Goal: Task Accomplishment & Management: Manage account settings

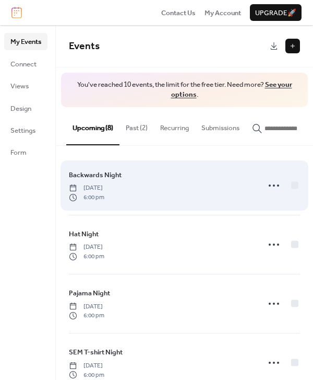
scroll to position [-1, 0]
click at [104, 201] on span "6:00 pm" at bounding box center [87, 197] width 36 height 9
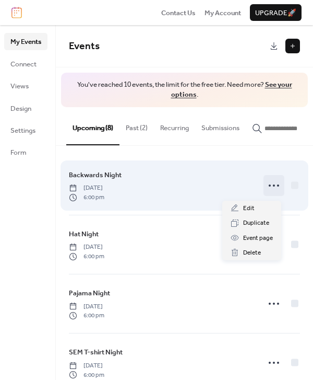
click at [267, 186] on icon at bounding box center [274, 185] width 17 height 17
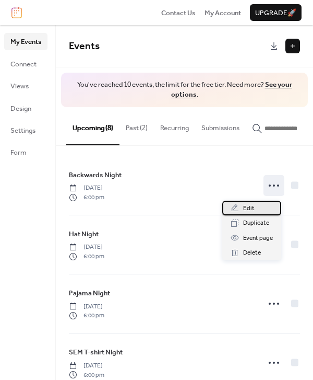
click at [248, 208] on span "Edit" at bounding box center [248, 208] width 11 height 10
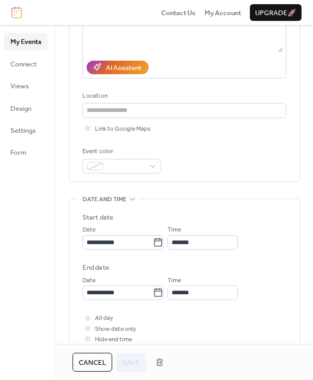
scroll to position [179, 0]
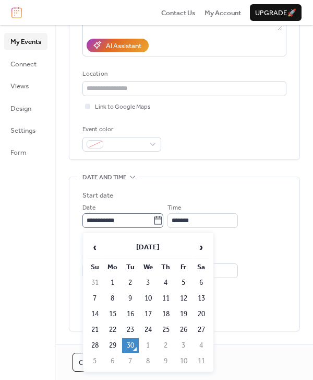
click at [164, 217] on icon at bounding box center [158, 220] width 10 height 10
click at [153, 217] on input "**********" at bounding box center [118, 220] width 71 height 15
click at [199, 242] on span "›" at bounding box center [202, 247] width 16 height 21
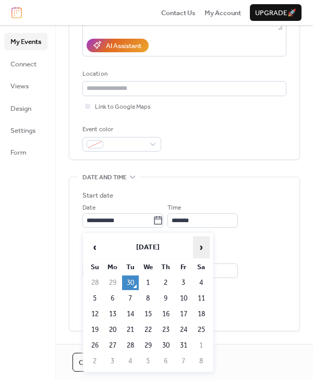
click at [199, 242] on span "›" at bounding box center [202, 247] width 16 height 21
click at [131, 329] on td "18" at bounding box center [130, 329] width 17 height 15
type input "**********"
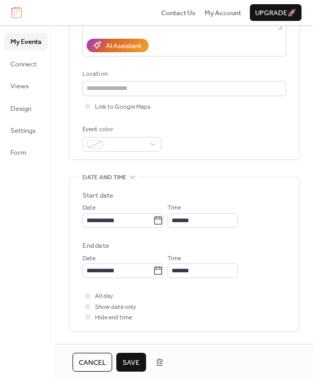
click at [133, 357] on span "Save" at bounding box center [131, 362] width 17 height 10
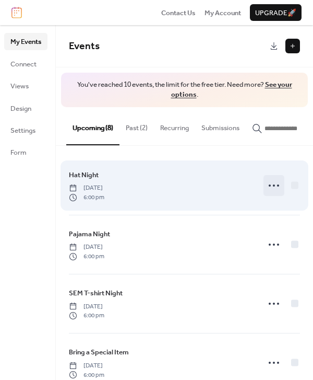
click at [273, 188] on icon at bounding box center [274, 185] width 17 height 17
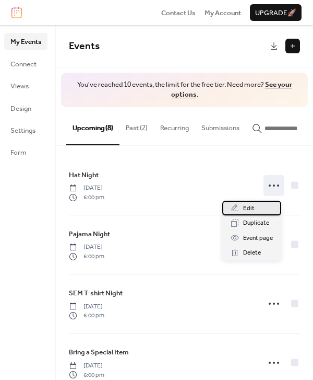
click at [249, 209] on span "Edit" at bounding box center [248, 208] width 11 height 10
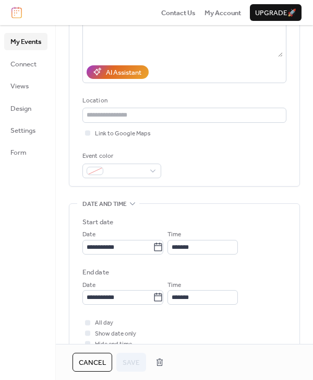
scroll to position [166, 0]
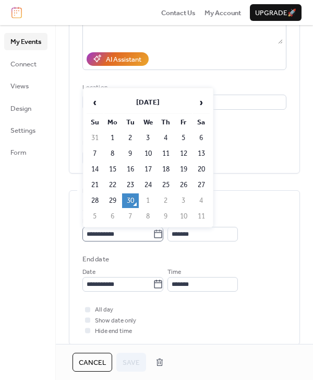
click at [162, 233] on icon at bounding box center [159, 233] width 8 height 8
click at [153, 233] on input "**********" at bounding box center [118, 234] width 71 height 15
click at [196, 103] on span "›" at bounding box center [202, 102] width 16 height 21
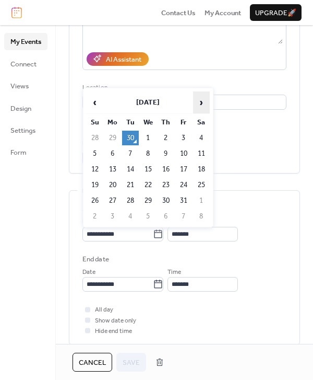
click at [196, 103] on span "›" at bounding box center [202, 102] width 16 height 21
click at [134, 153] on td "4" at bounding box center [130, 153] width 17 height 15
type input "**********"
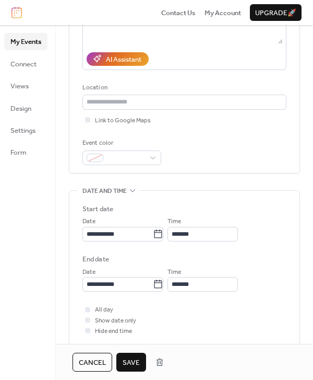
click at [134, 357] on span "Save" at bounding box center [131, 362] width 17 height 10
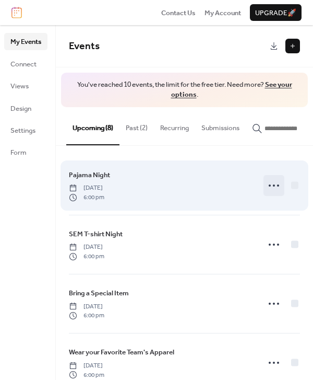
click at [264, 193] on div at bounding box center [274, 185] width 21 height 21
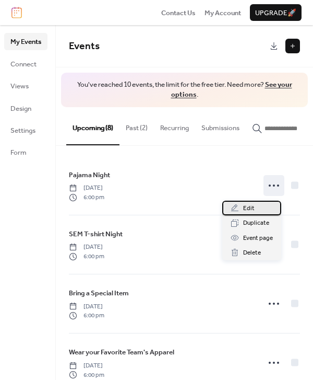
click at [243, 212] on div "Edit" at bounding box center [252, 208] width 59 height 15
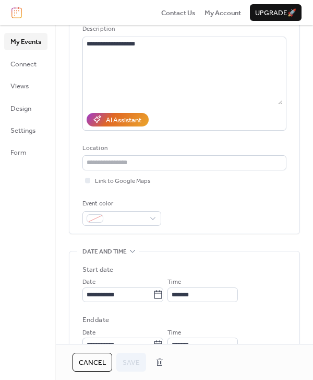
scroll to position [117, 0]
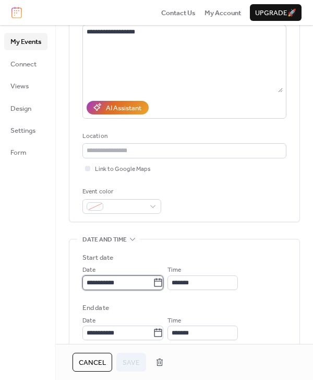
click at [145, 283] on input "**********" at bounding box center [118, 282] width 71 height 15
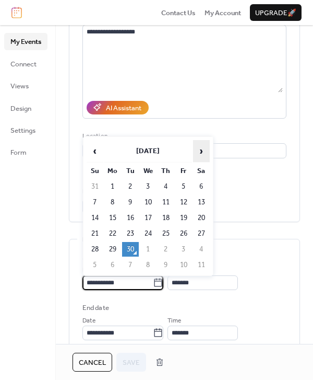
click at [201, 147] on span "›" at bounding box center [202, 151] width 16 height 21
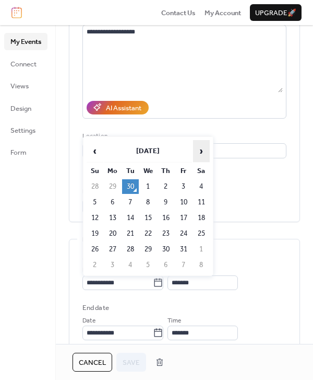
click at [201, 147] on span "›" at bounding box center [202, 151] width 16 height 21
click at [131, 216] on td "11" at bounding box center [130, 218] width 17 height 15
type input "**********"
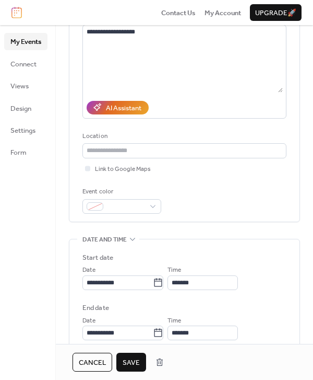
click at [136, 361] on span "Save" at bounding box center [131, 362] width 17 height 10
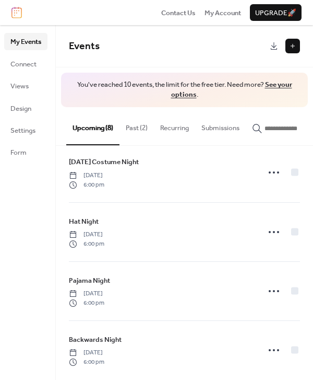
scroll to position [253, 0]
